Goal: Find specific page/section: Find specific page/section

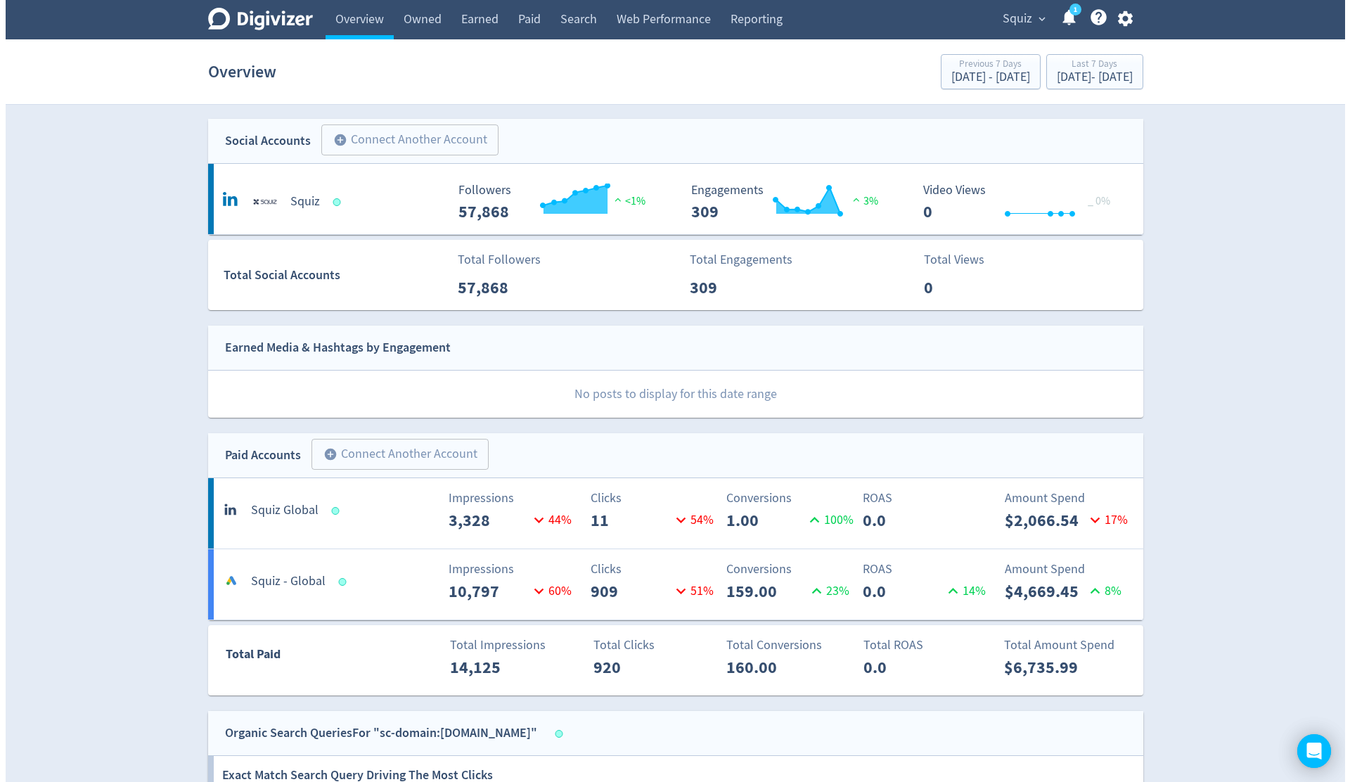
scroll to position [174, 0]
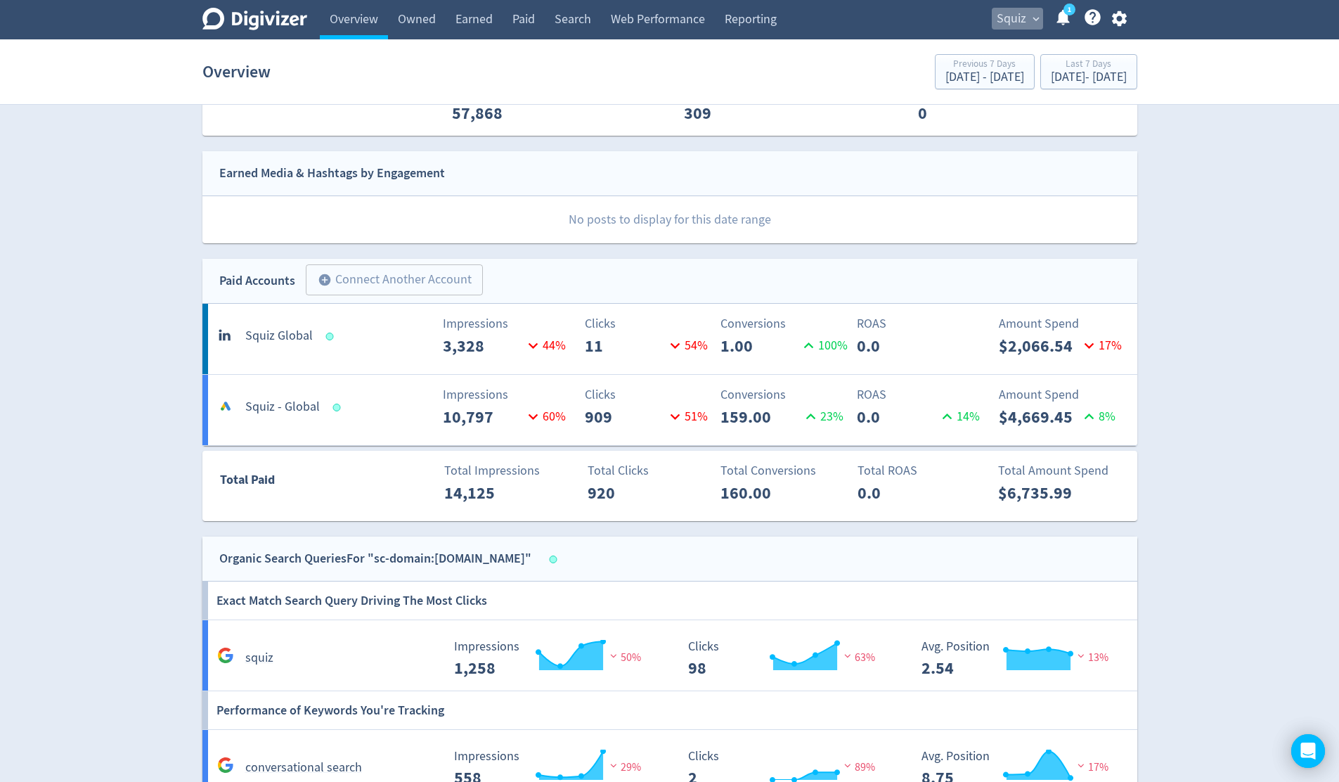
click at [1036, 25] on span "expand_more" at bounding box center [1036, 19] width 13 height 13
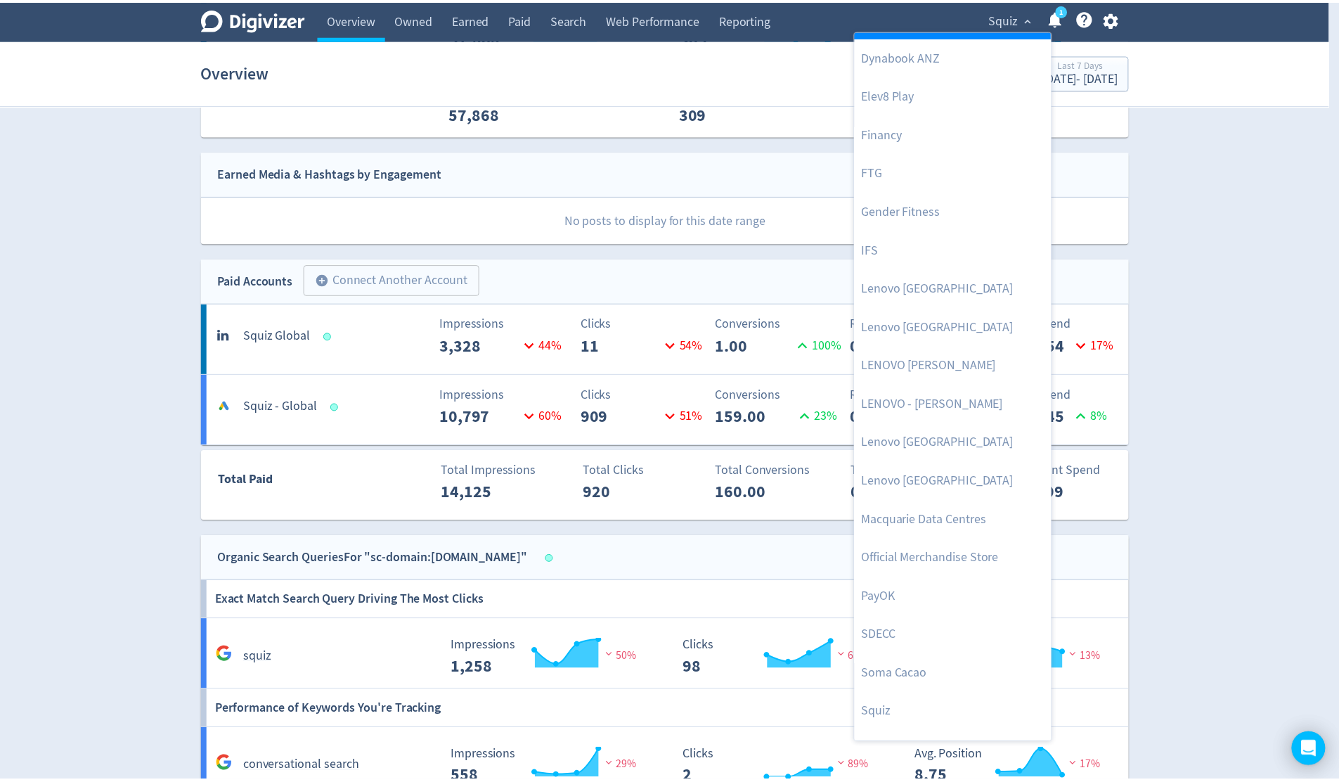
scroll to position [293, 0]
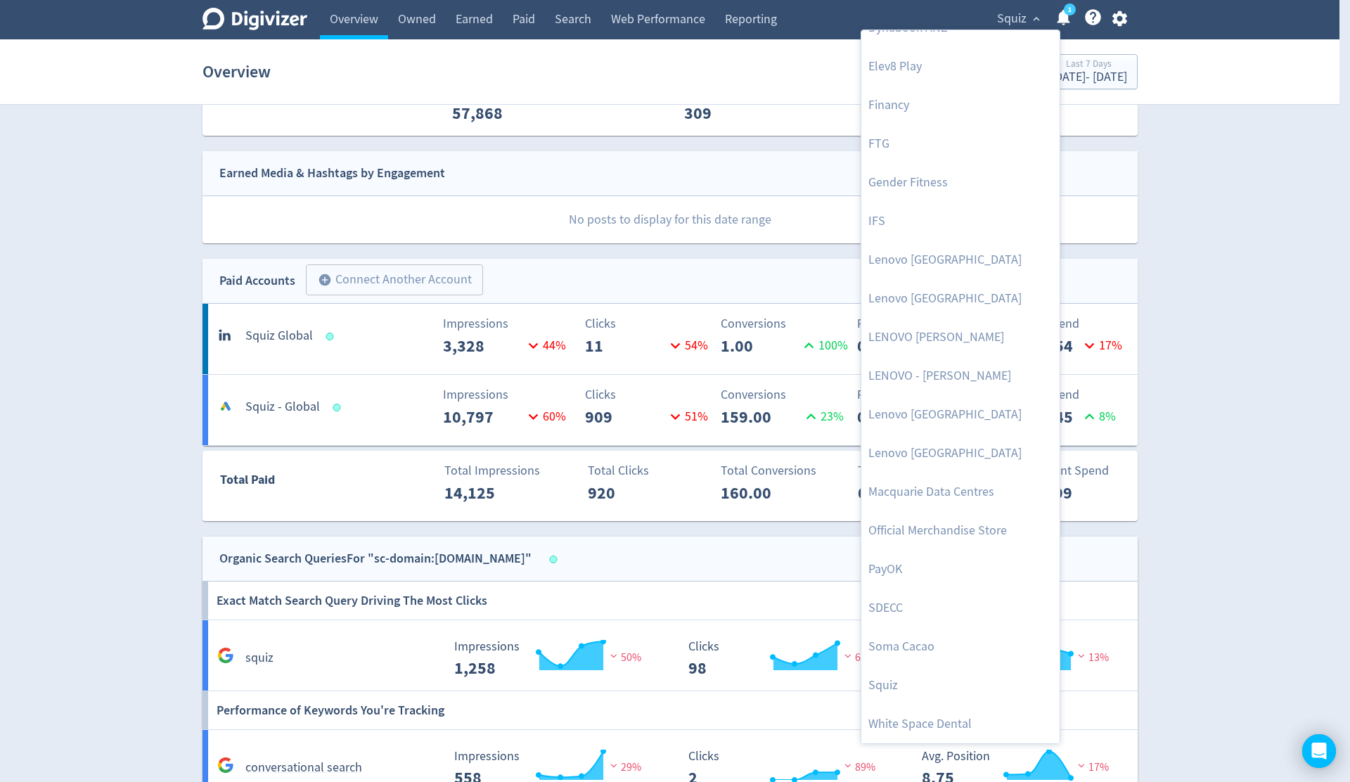
click at [1213, 179] on div at bounding box center [675, 391] width 1350 height 782
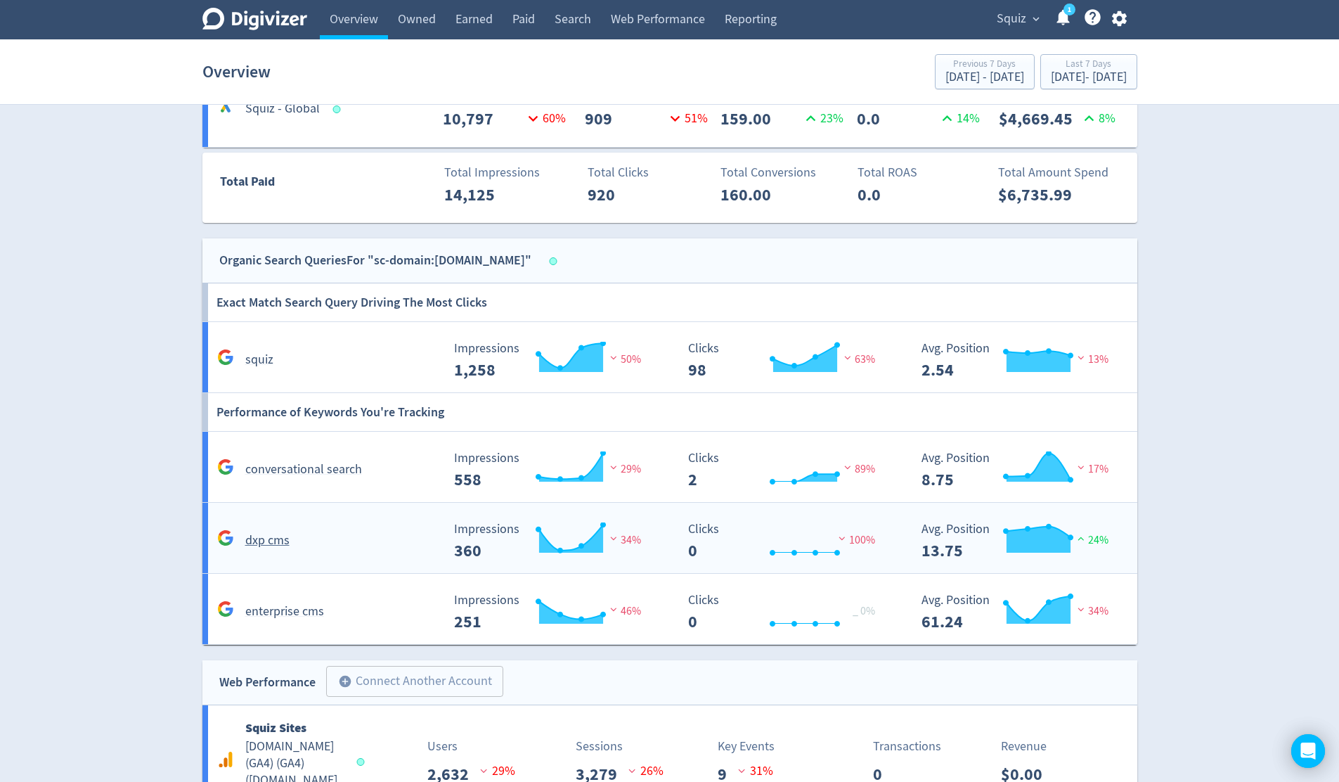
scroll to position [611, 0]
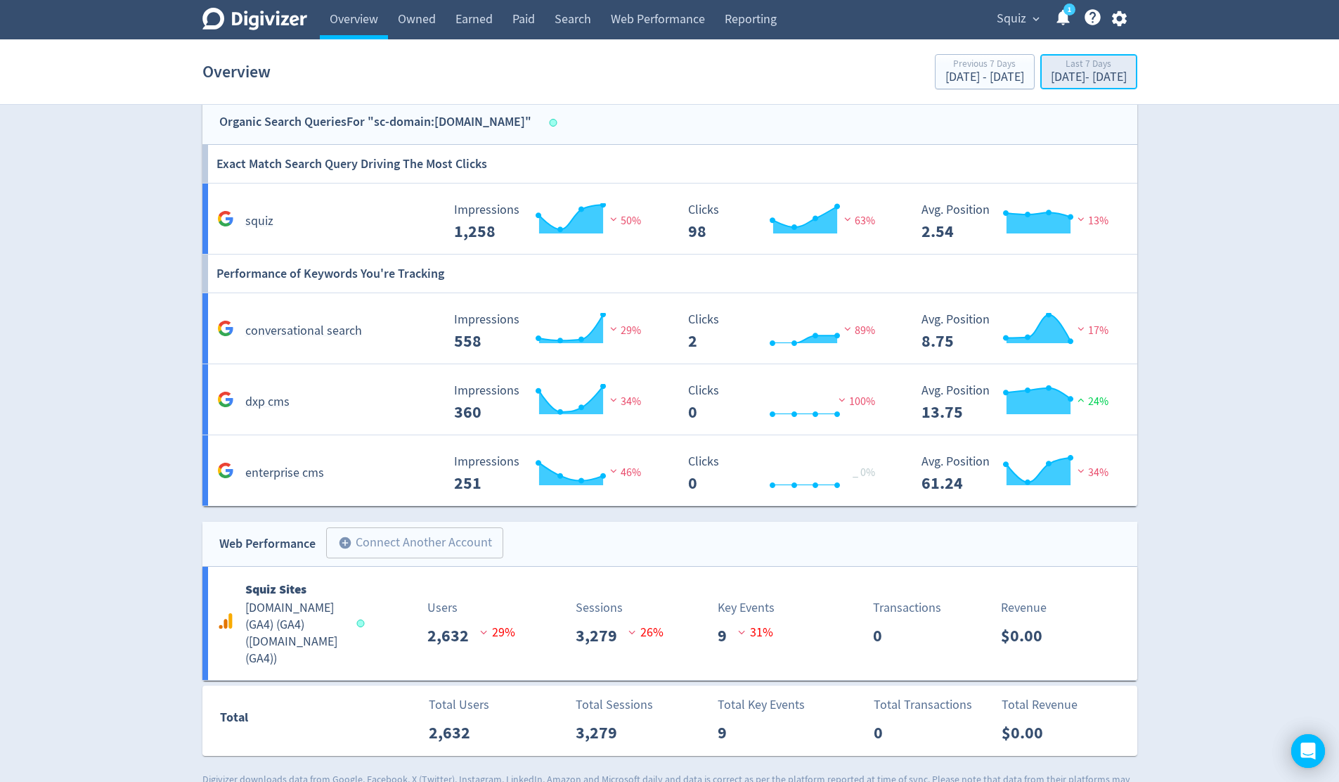
click at [1052, 76] on div "[DATE] - [DATE]" at bounding box center [1089, 77] width 76 height 13
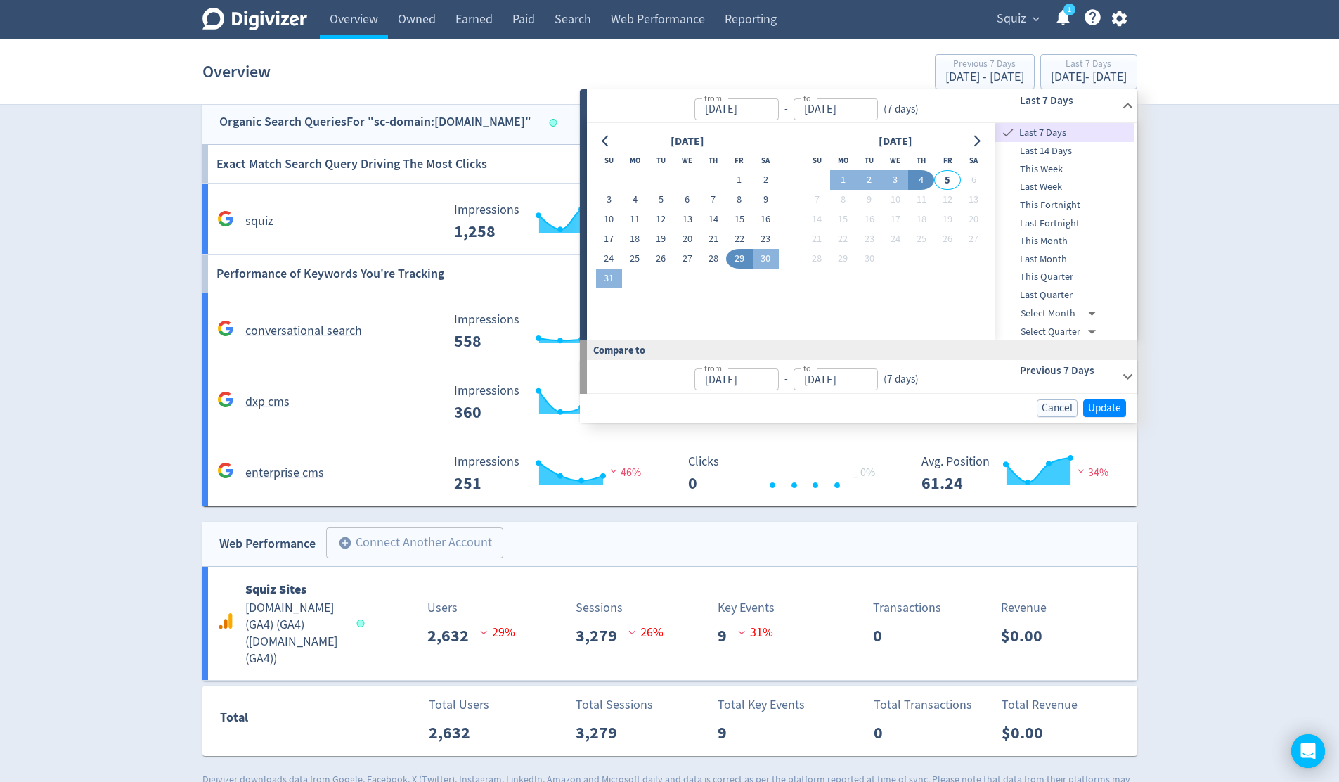
click at [1052, 257] on span "Last Month" at bounding box center [1065, 259] width 139 height 15
type input "[DATE]"
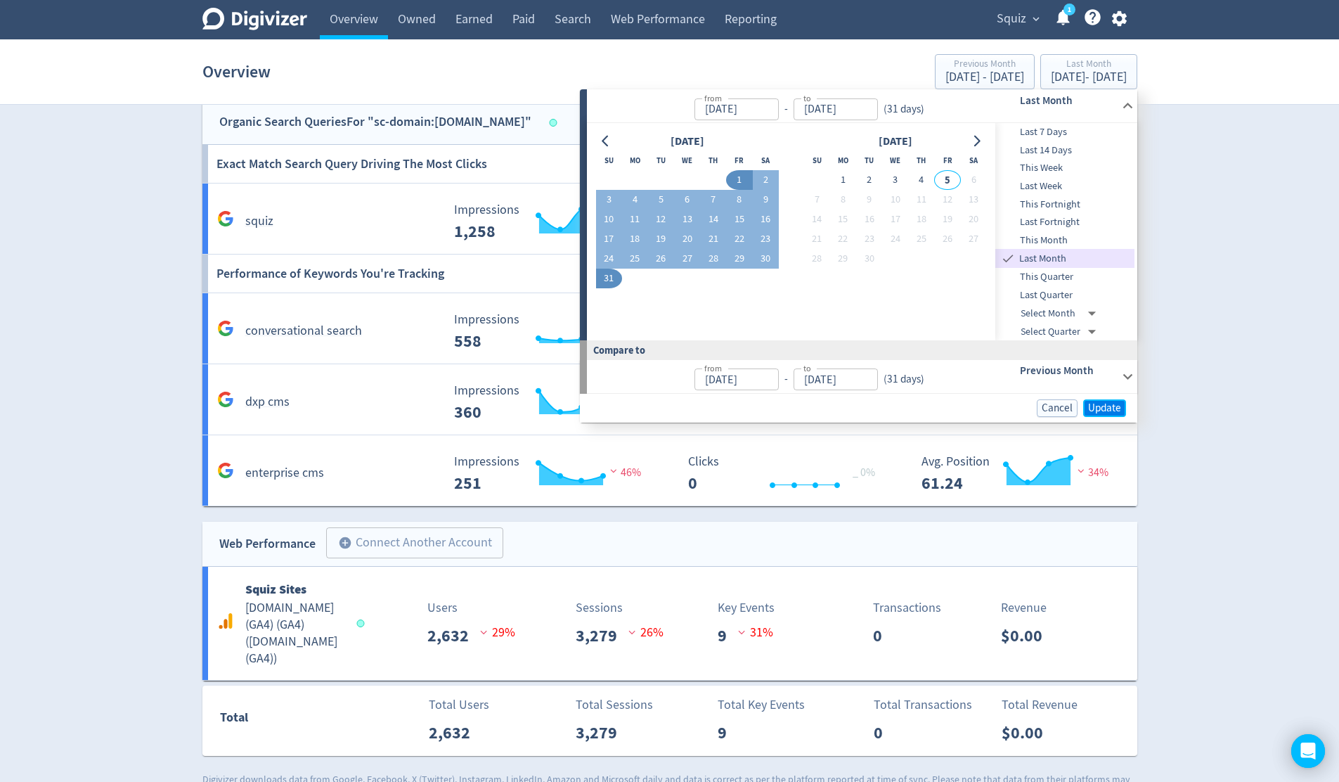
click at [1104, 410] on span "Update" at bounding box center [1104, 408] width 33 height 11
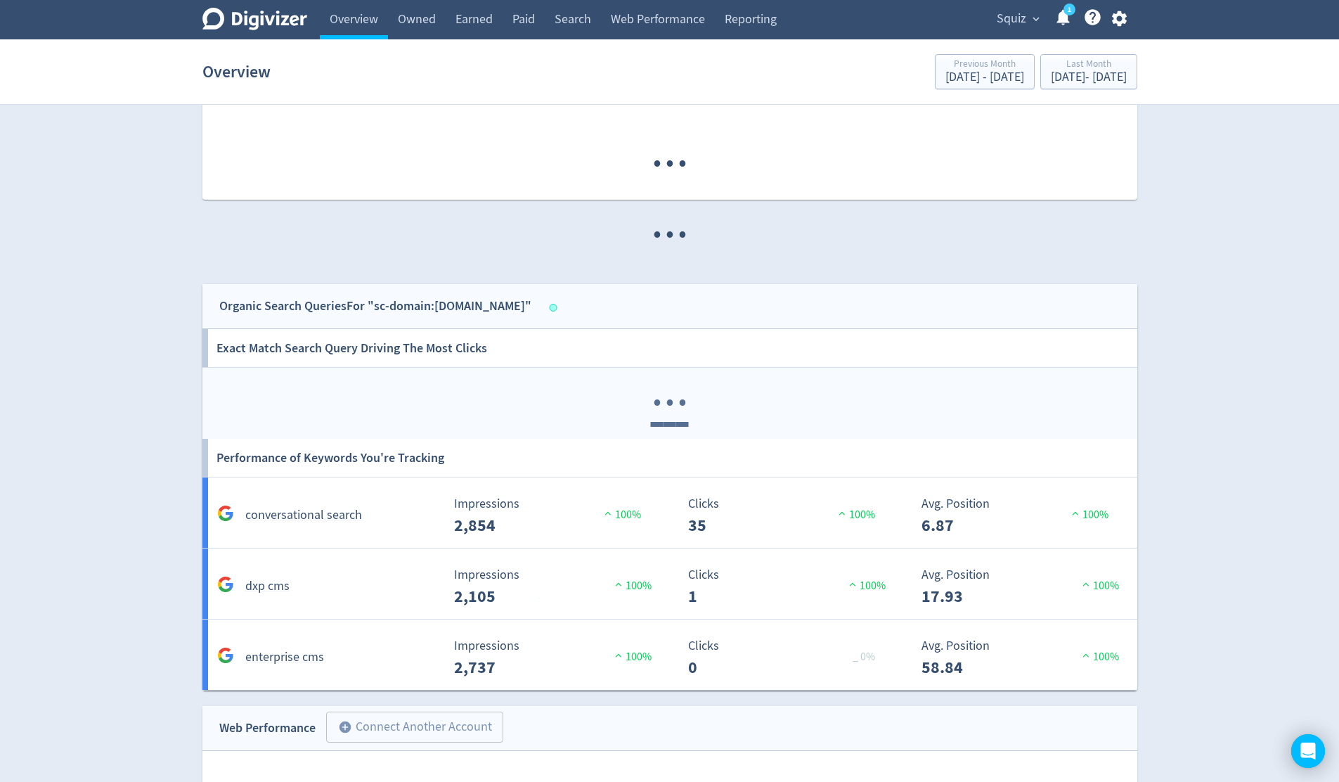
scroll to position [420, 0]
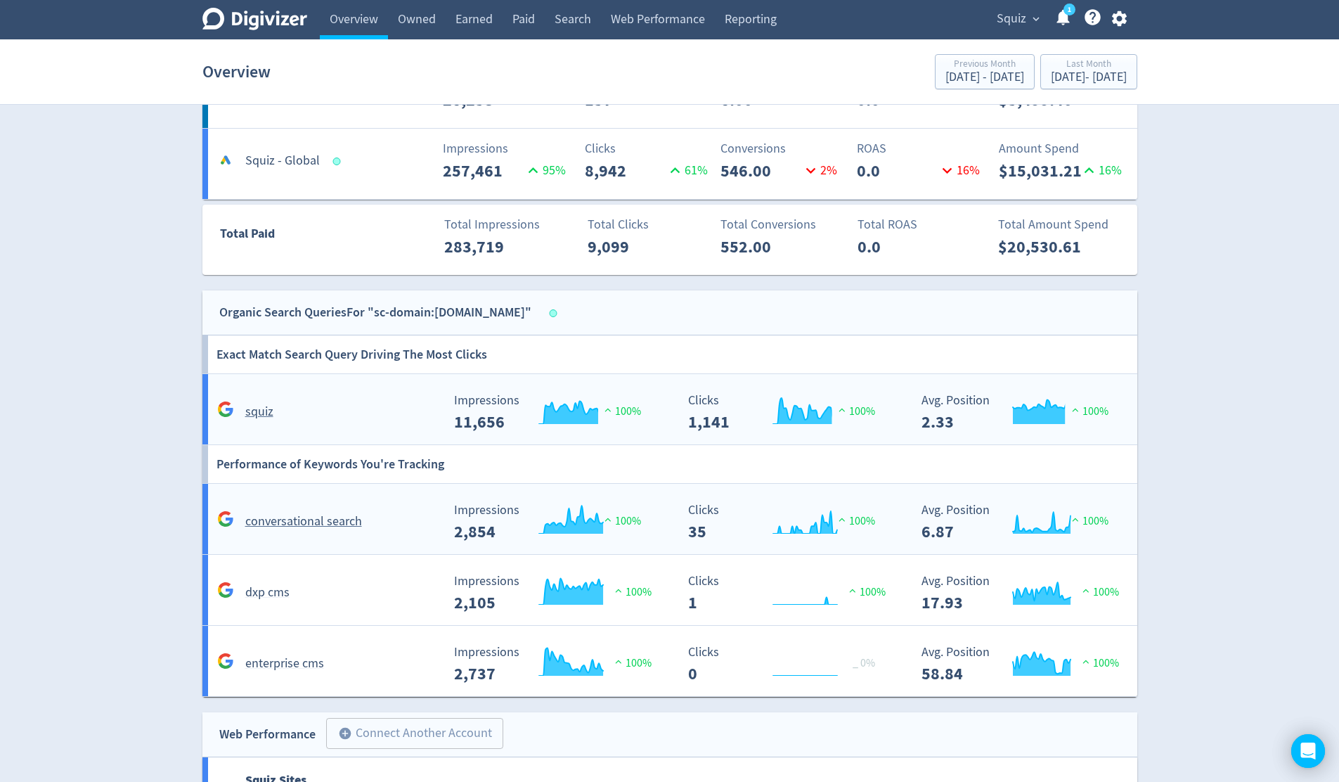
click at [340, 532] on div "conversational search" at bounding box center [328, 521] width 228 height 22
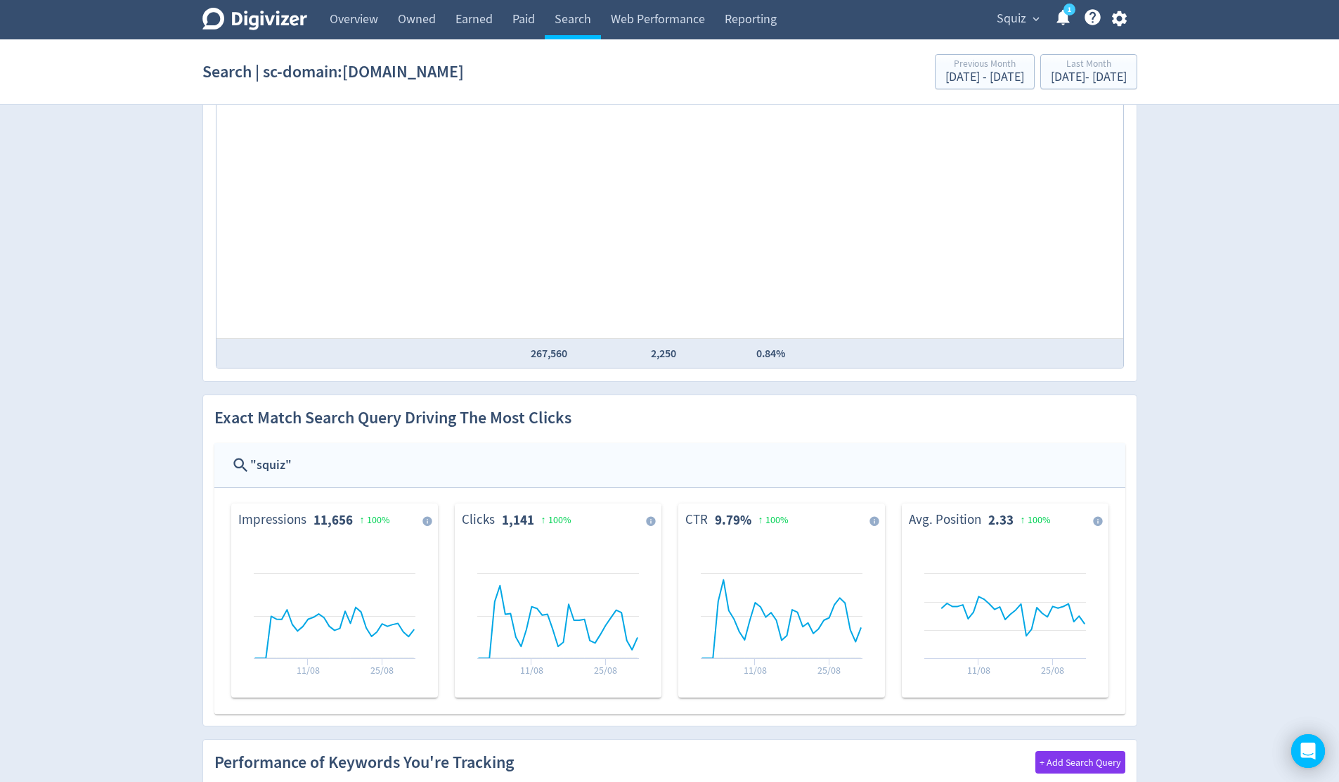
scroll to position [516, 0]
